Goal: Task Accomplishment & Management: Use online tool/utility

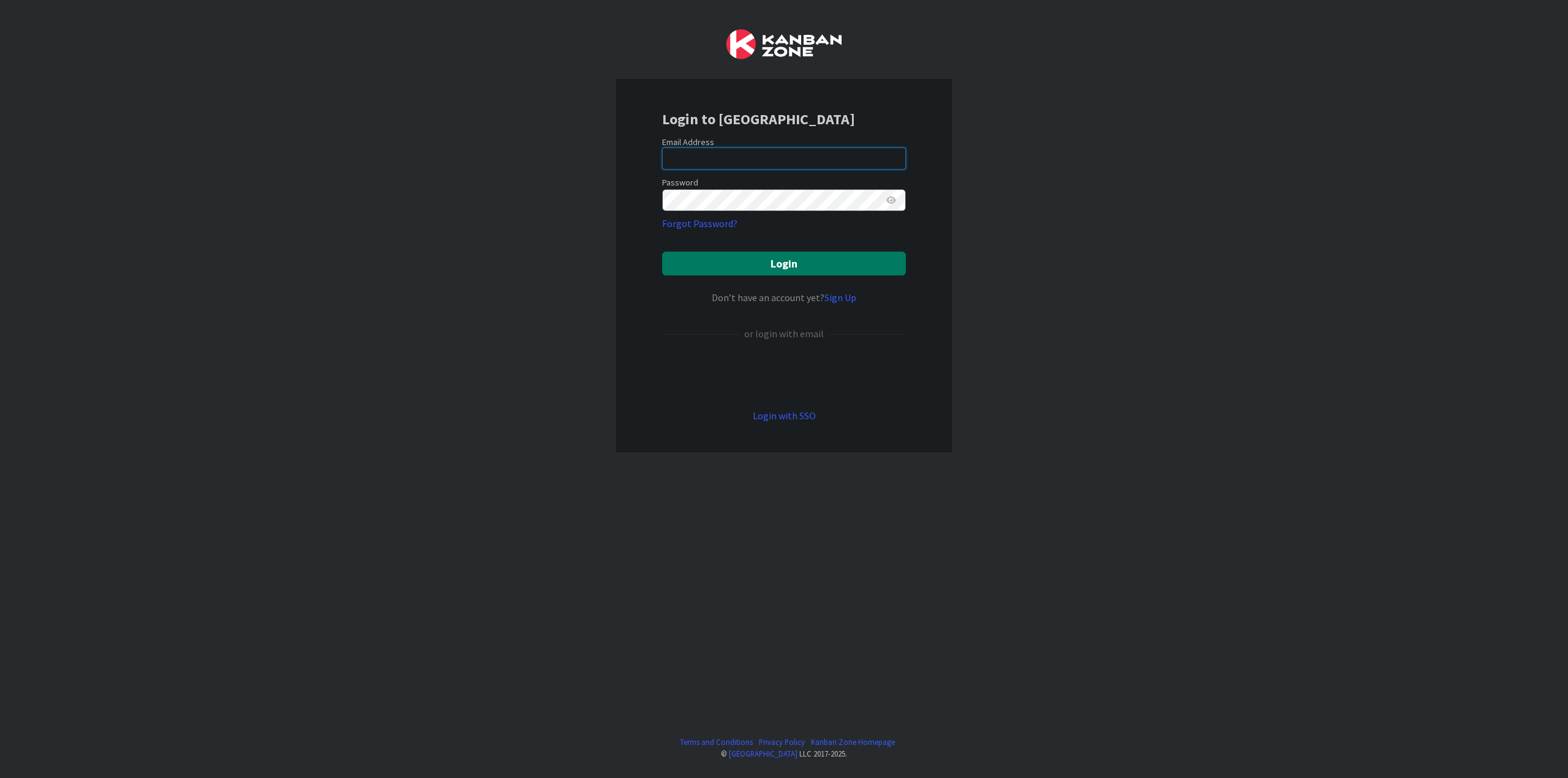
type input "[EMAIL_ADDRESS][DOMAIN_NAME]"
click at [747, 266] on button "Login" at bounding box center [783, 264] width 244 height 24
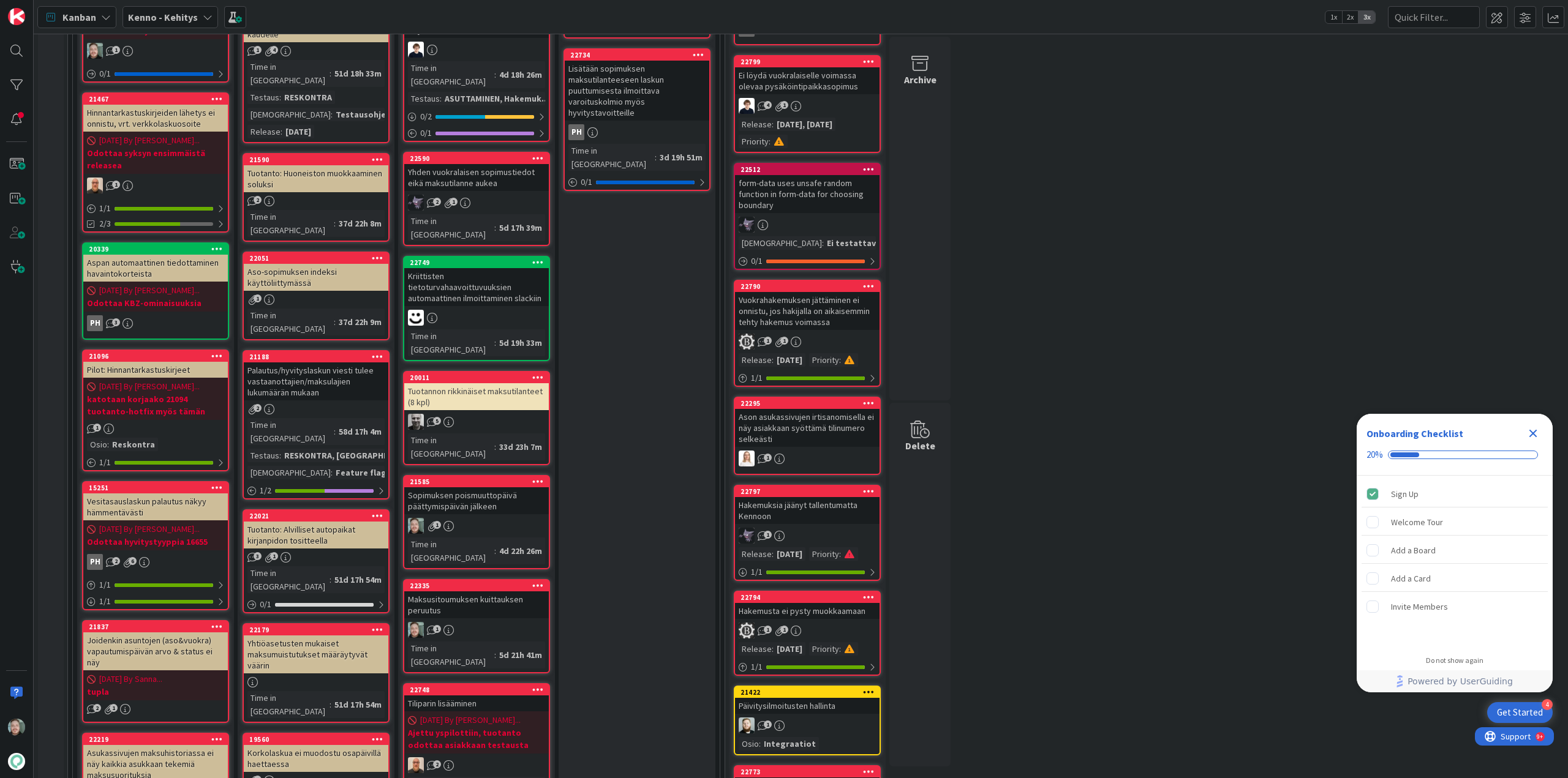
scroll to position [490, 0]
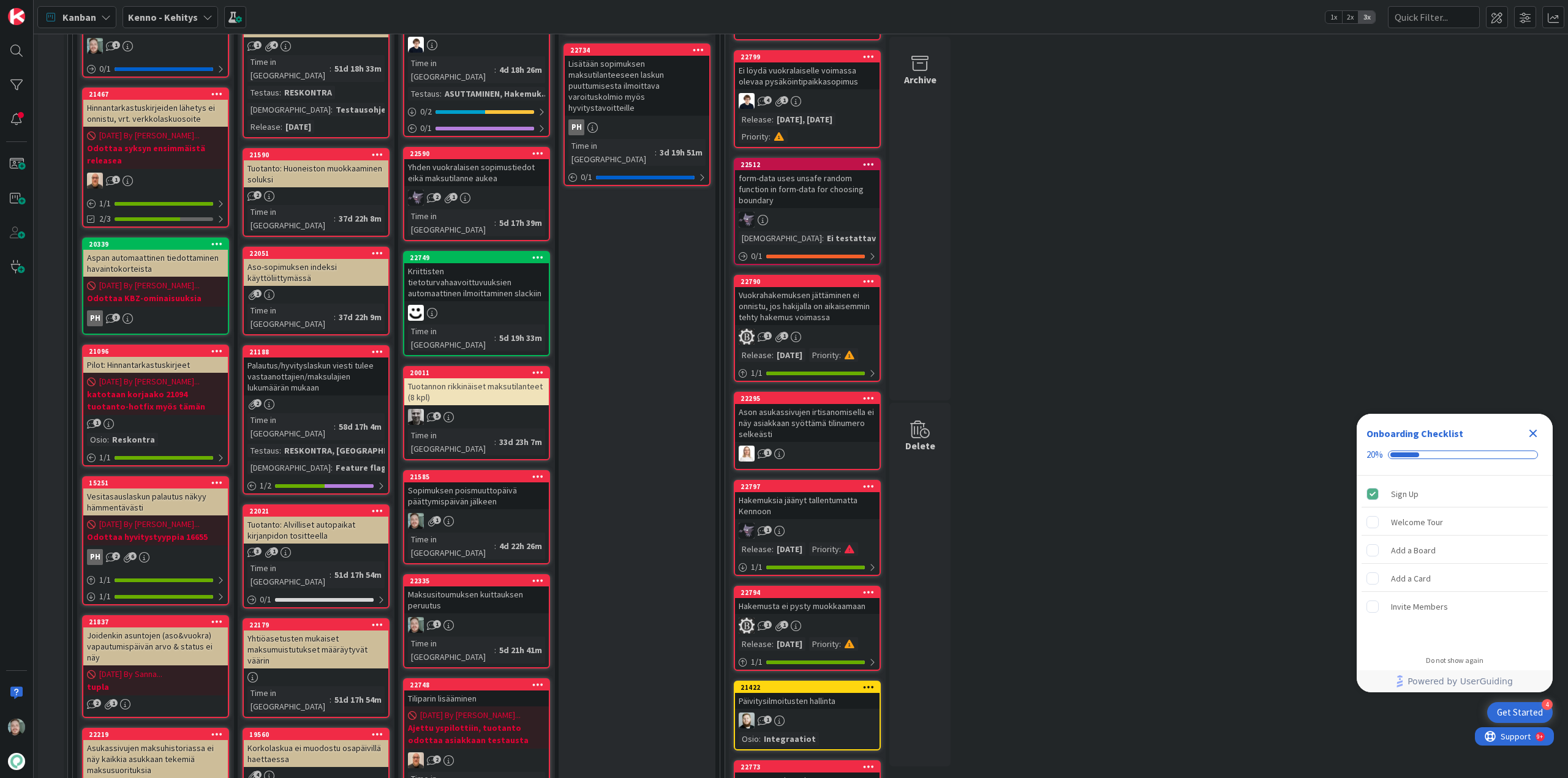
click at [466, 586] on div "Maksusitoumuksen kuittauksen peruutus" at bounding box center [477, 599] width 145 height 27
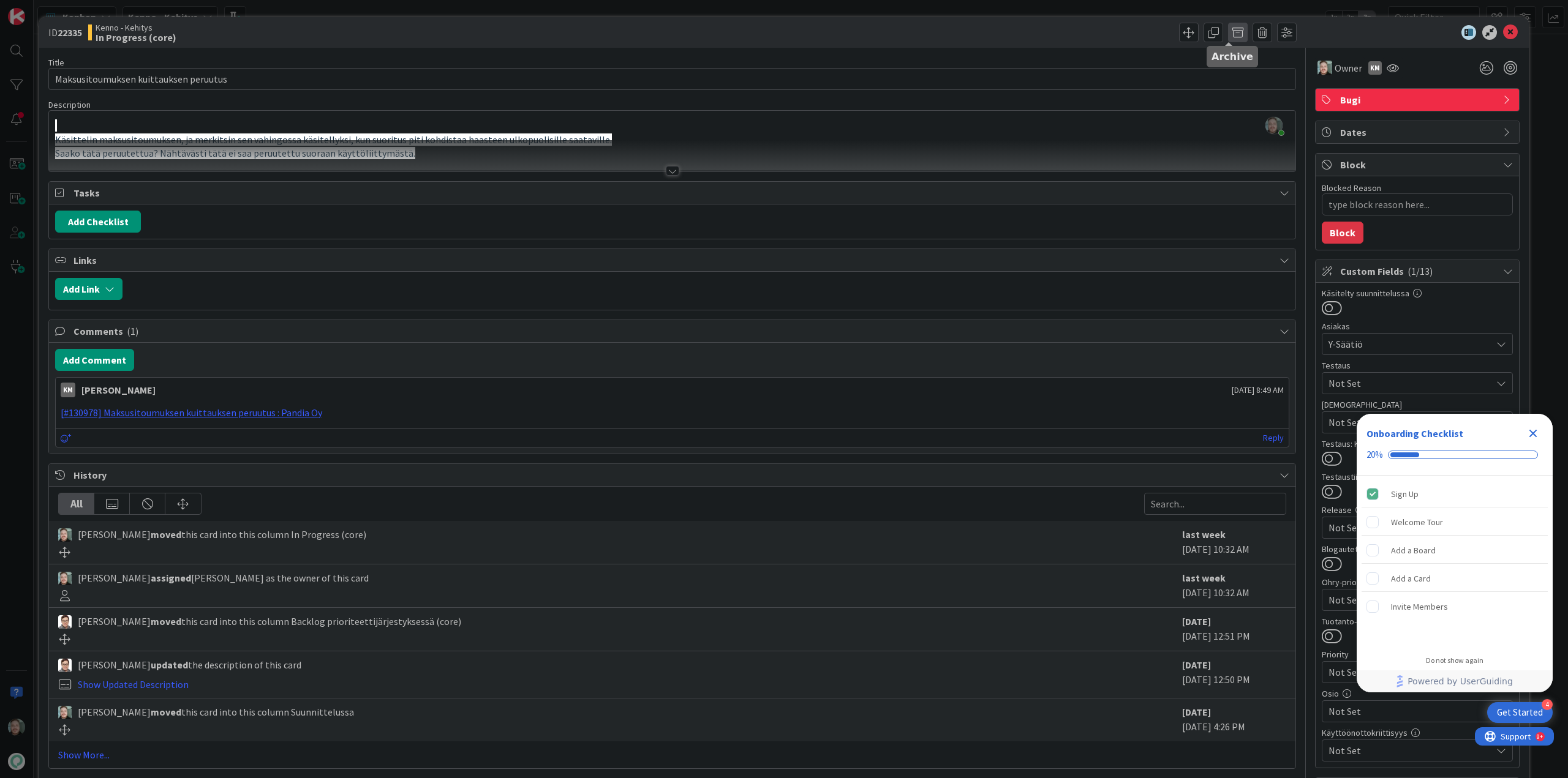
click at [1228, 31] on span at bounding box center [1238, 32] width 19 height 19
click at [1243, 83] on button "Archive" at bounding box center [1258, 90] width 49 height 22
type textarea "x"
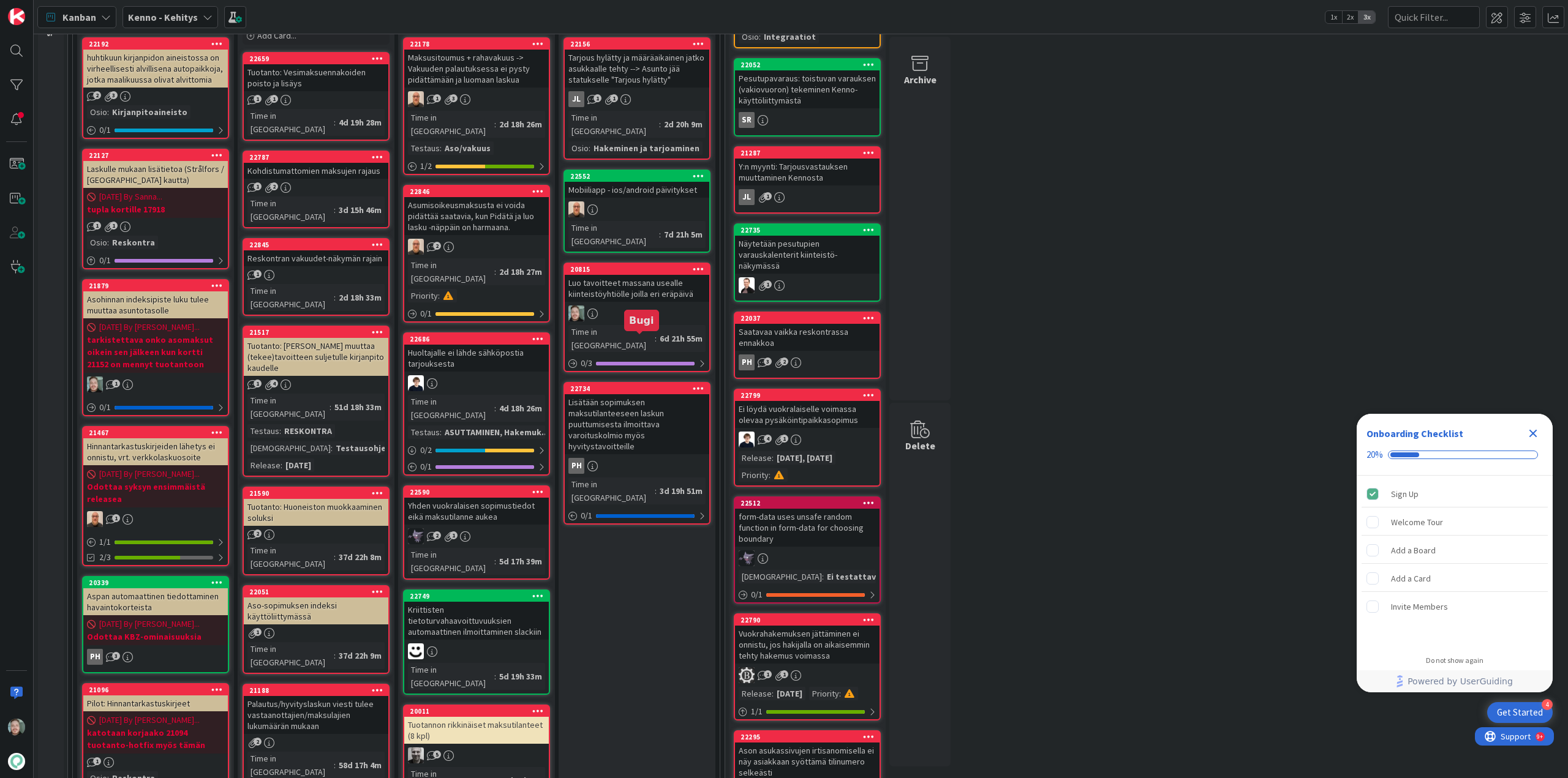
scroll to position [122, 0]
